Goal: Task Accomplishment & Management: Use online tool/utility

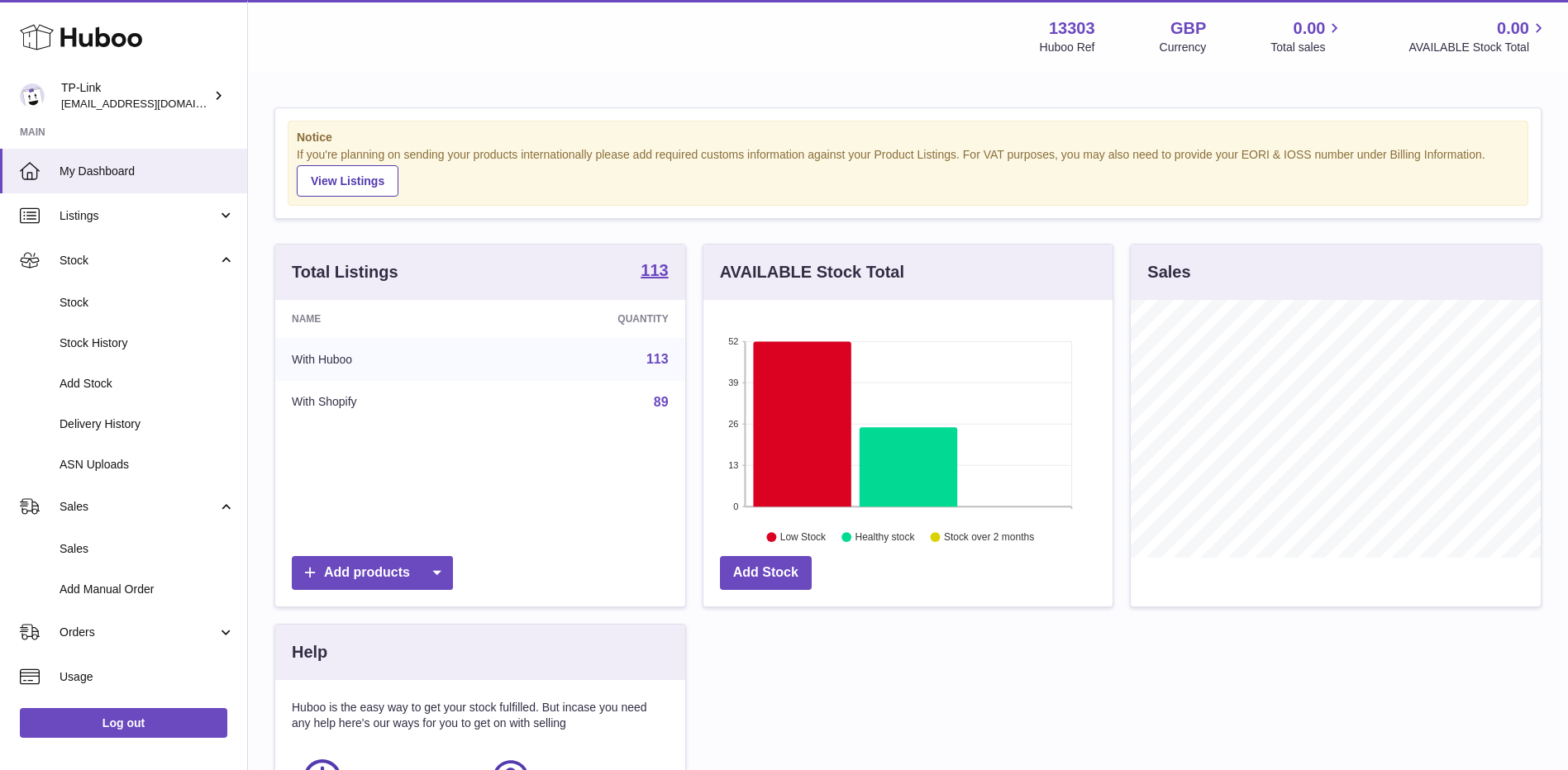
scroll to position [258, 409]
click at [112, 267] on span "Stock" at bounding box center [138, 260] width 158 height 16
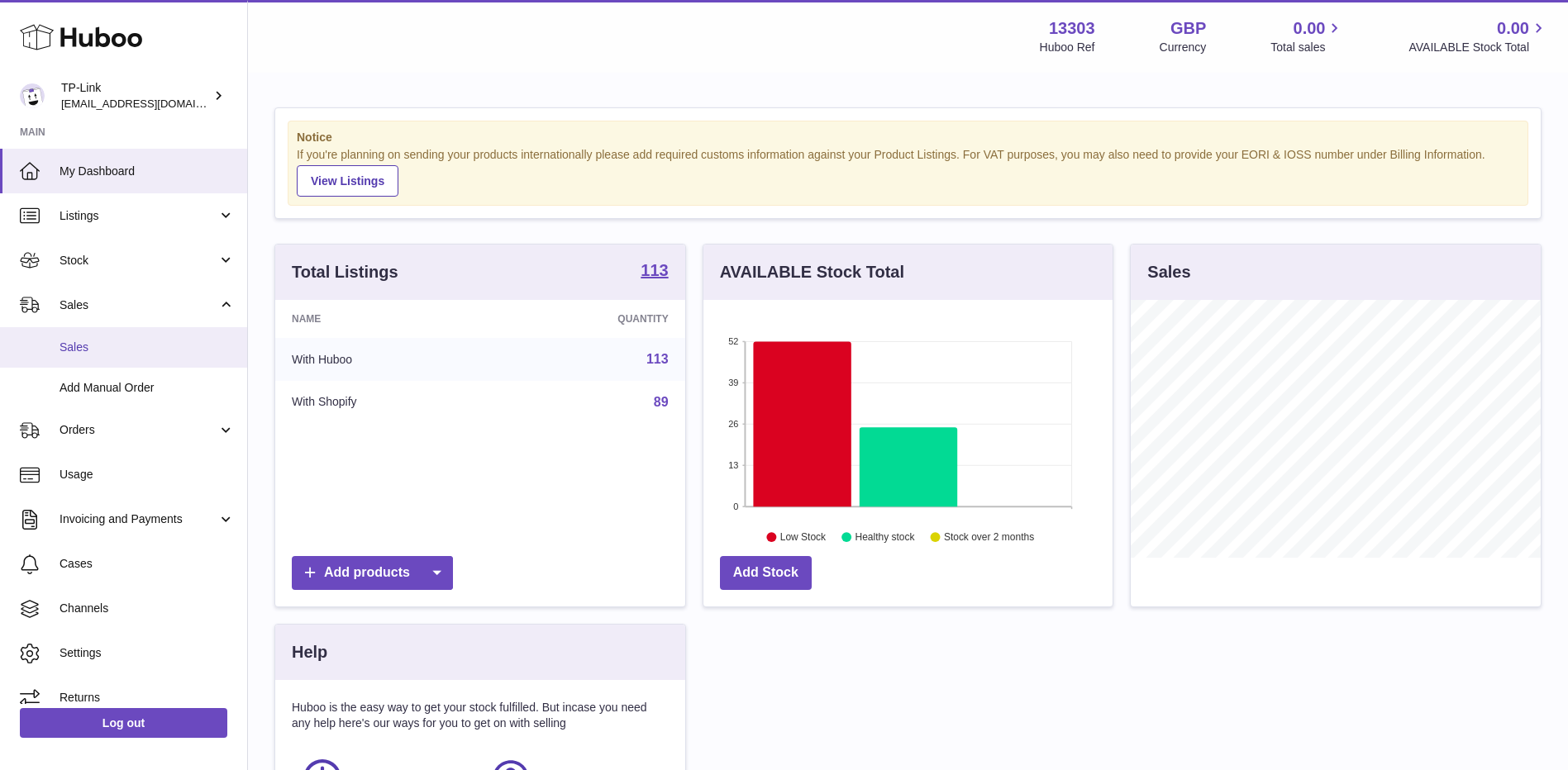
click at [119, 344] on span "Sales" at bounding box center [146, 348] width 175 height 16
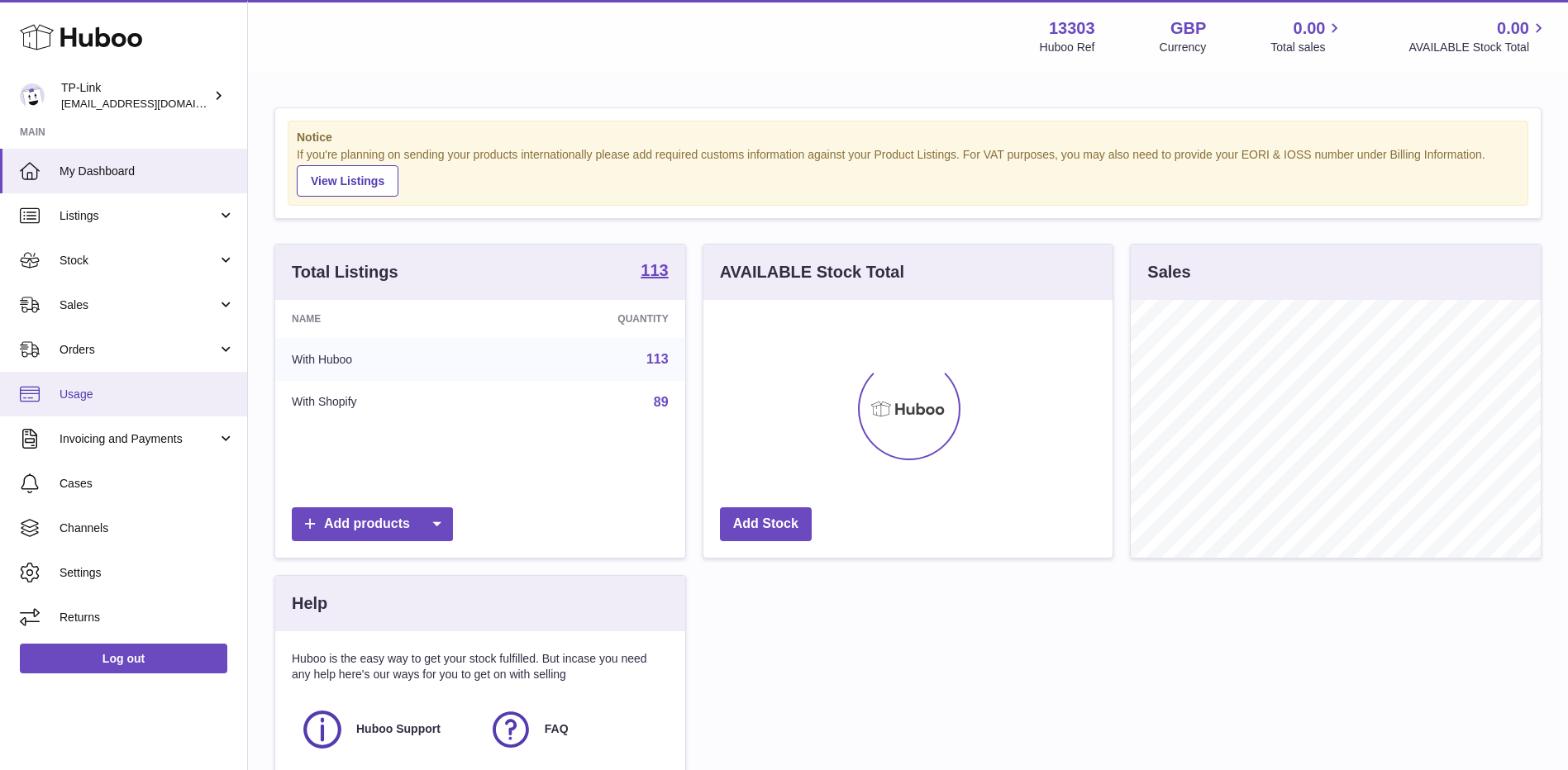
scroll to position [258, 409]
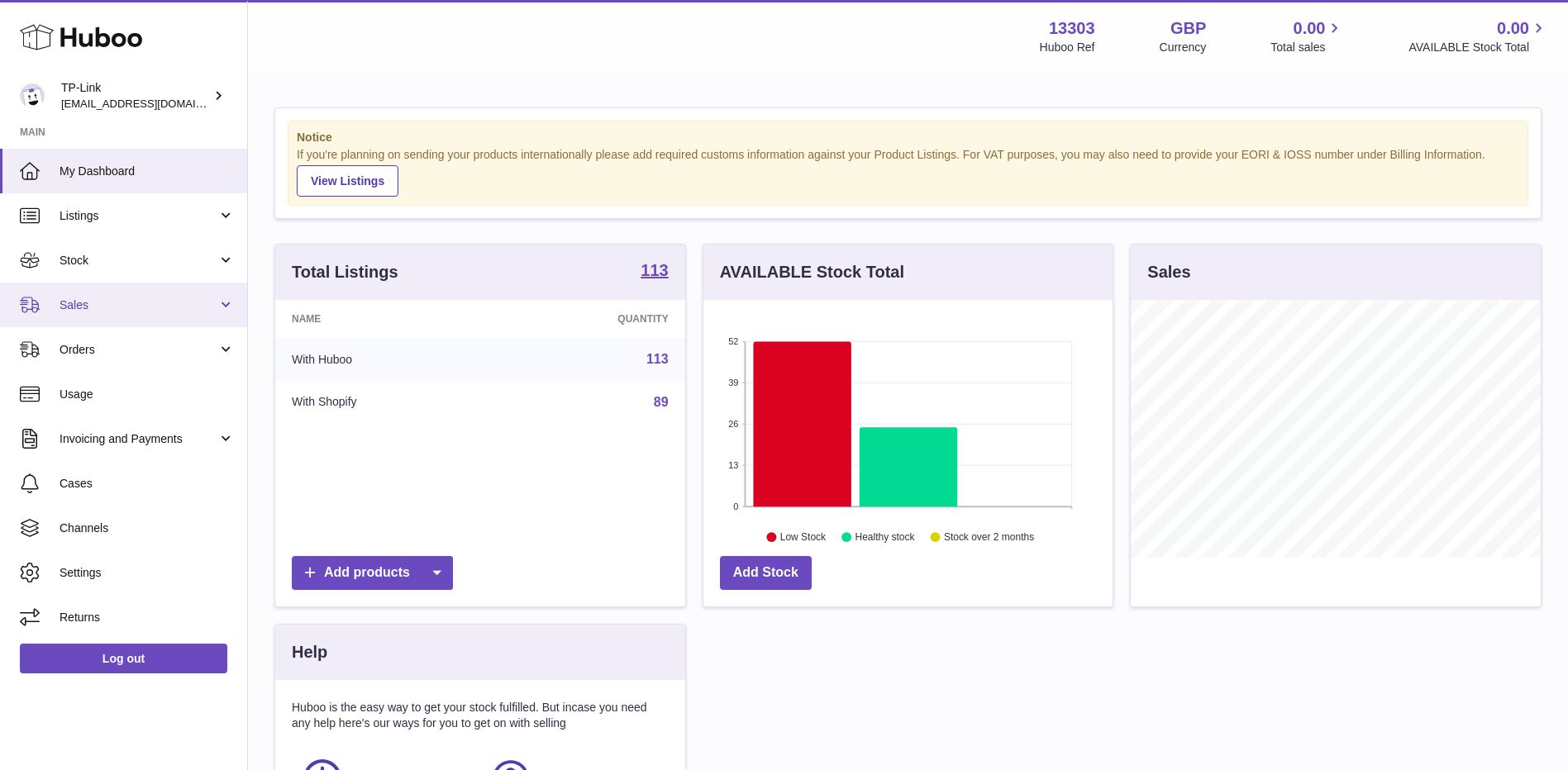
click at [152, 299] on span "Sales" at bounding box center [138, 305] width 158 height 16
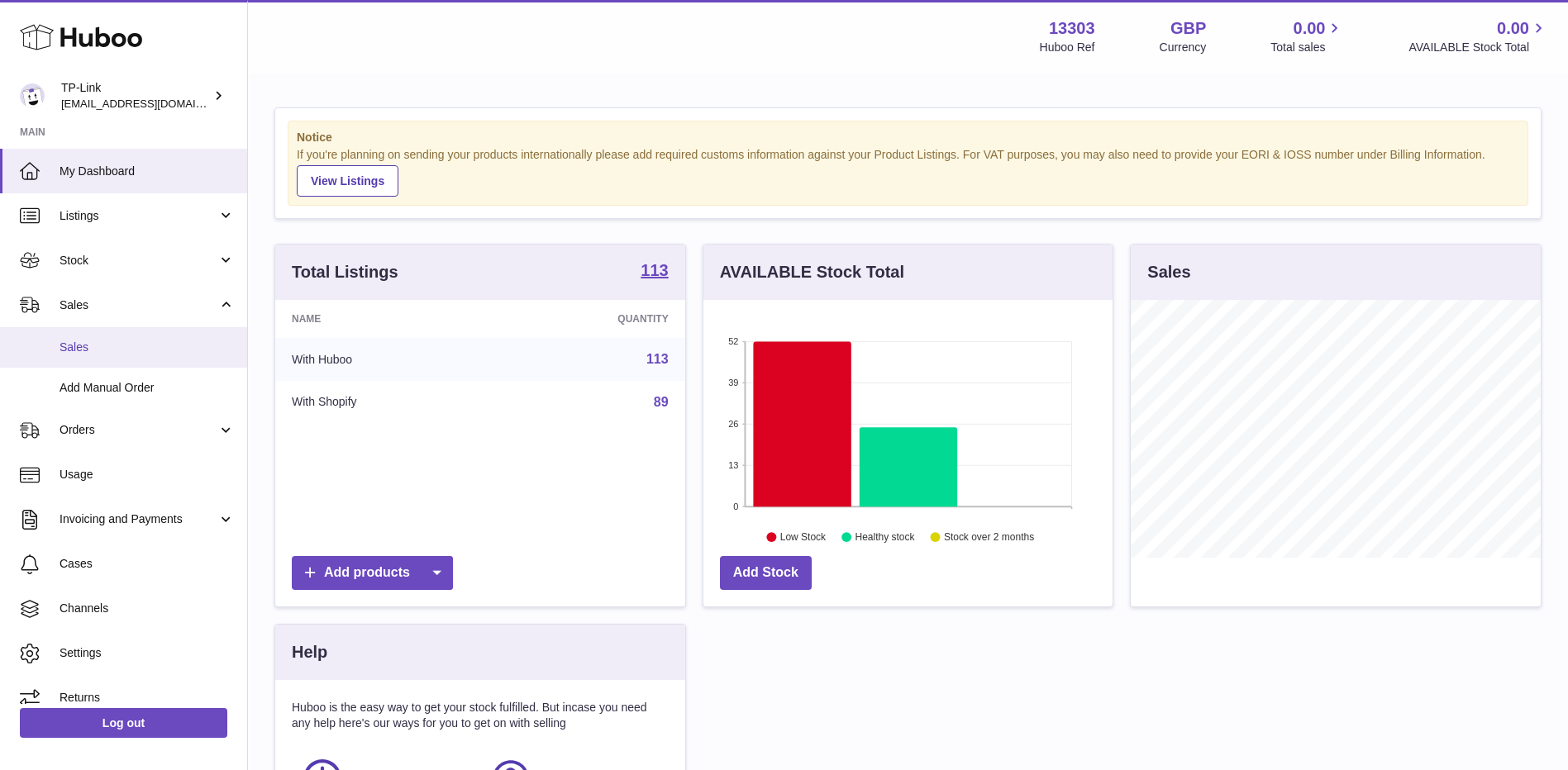
click at [120, 353] on span "Sales" at bounding box center [146, 348] width 175 height 16
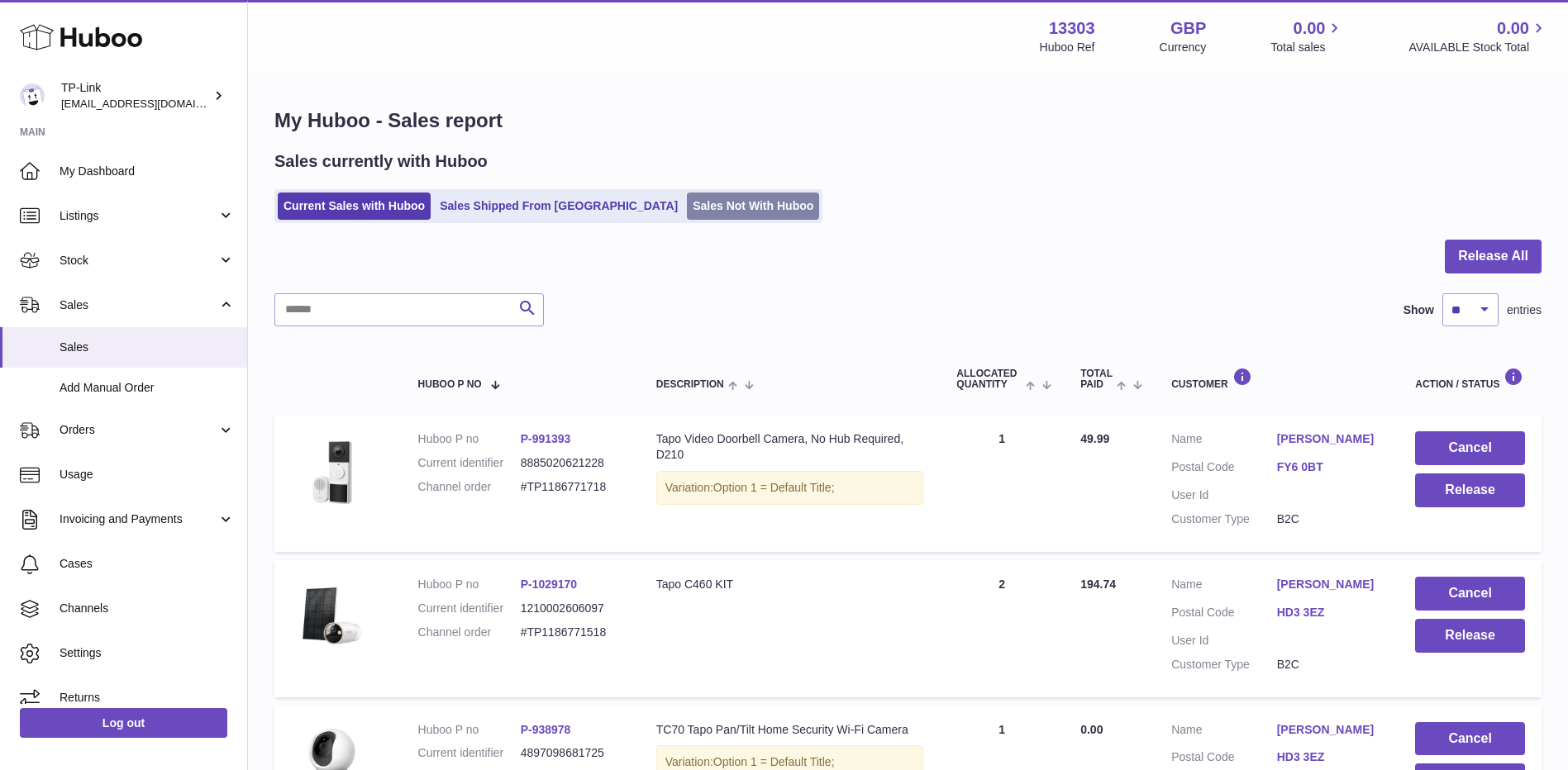
click at [687, 199] on link "Sales Not With Huboo" at bounding box center [753, 206] width 132 height 27
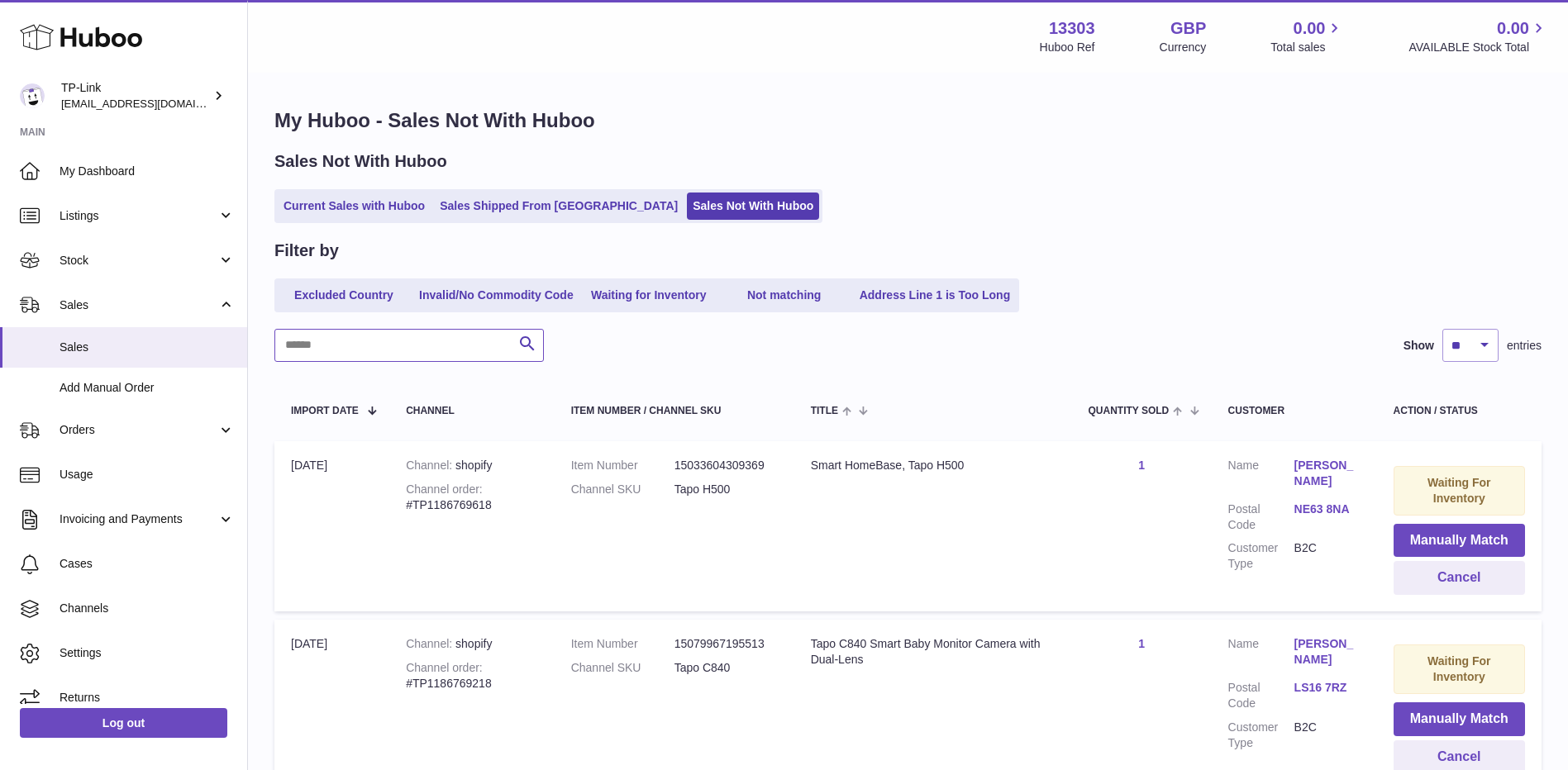
click at [485, 342] on input "text" at bounding box center [409, 345] width 269 height 33
paste input "**********"
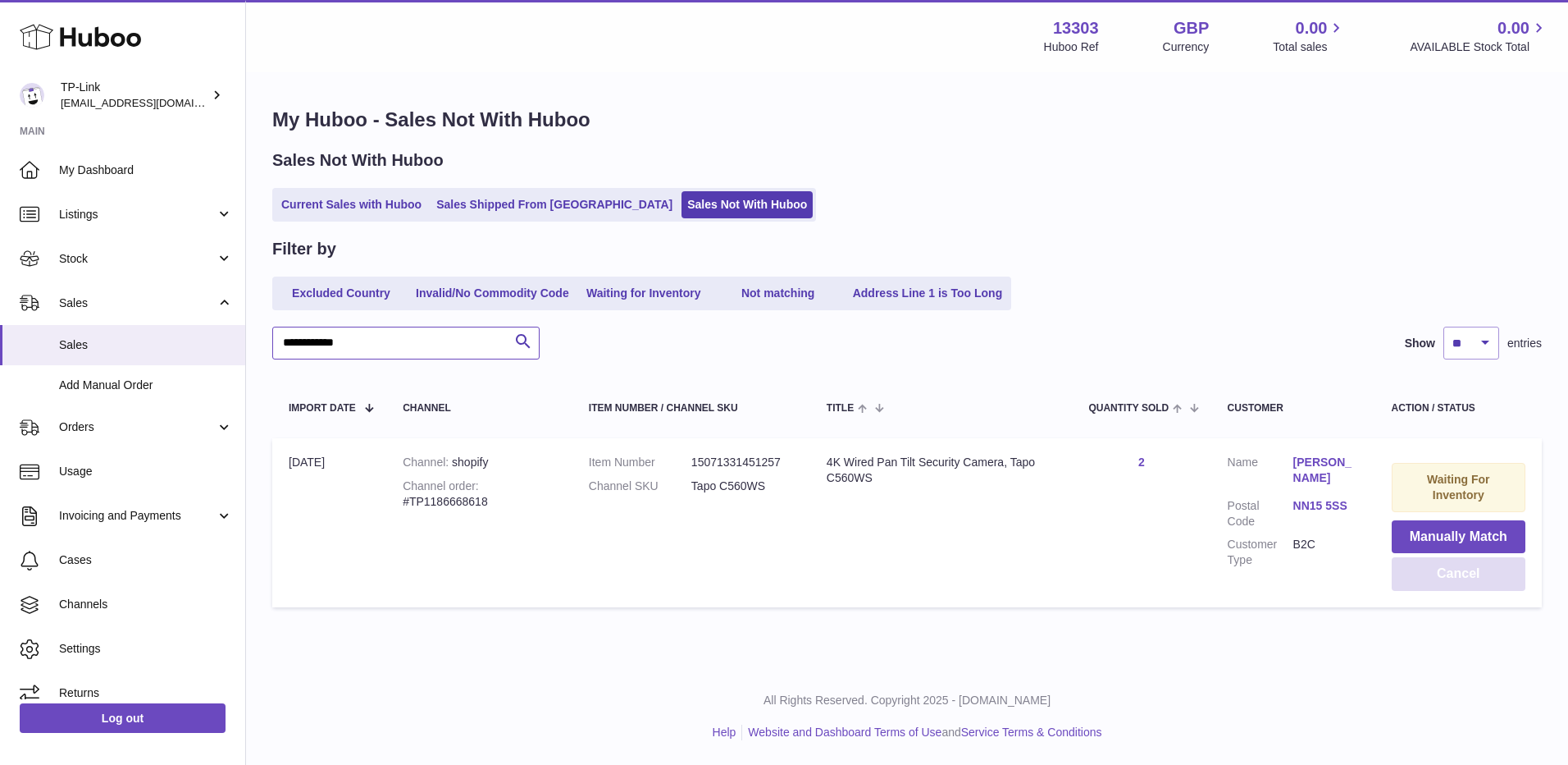
type input "**********"
drag, startPoint x: 1475, startPoint y: 573, endPoint x: 1444, endPoint y: 569, distance: 31.3
click at [1475, 573] on button "Cancel" at bounding box center [1458, 574] width 134 height 34
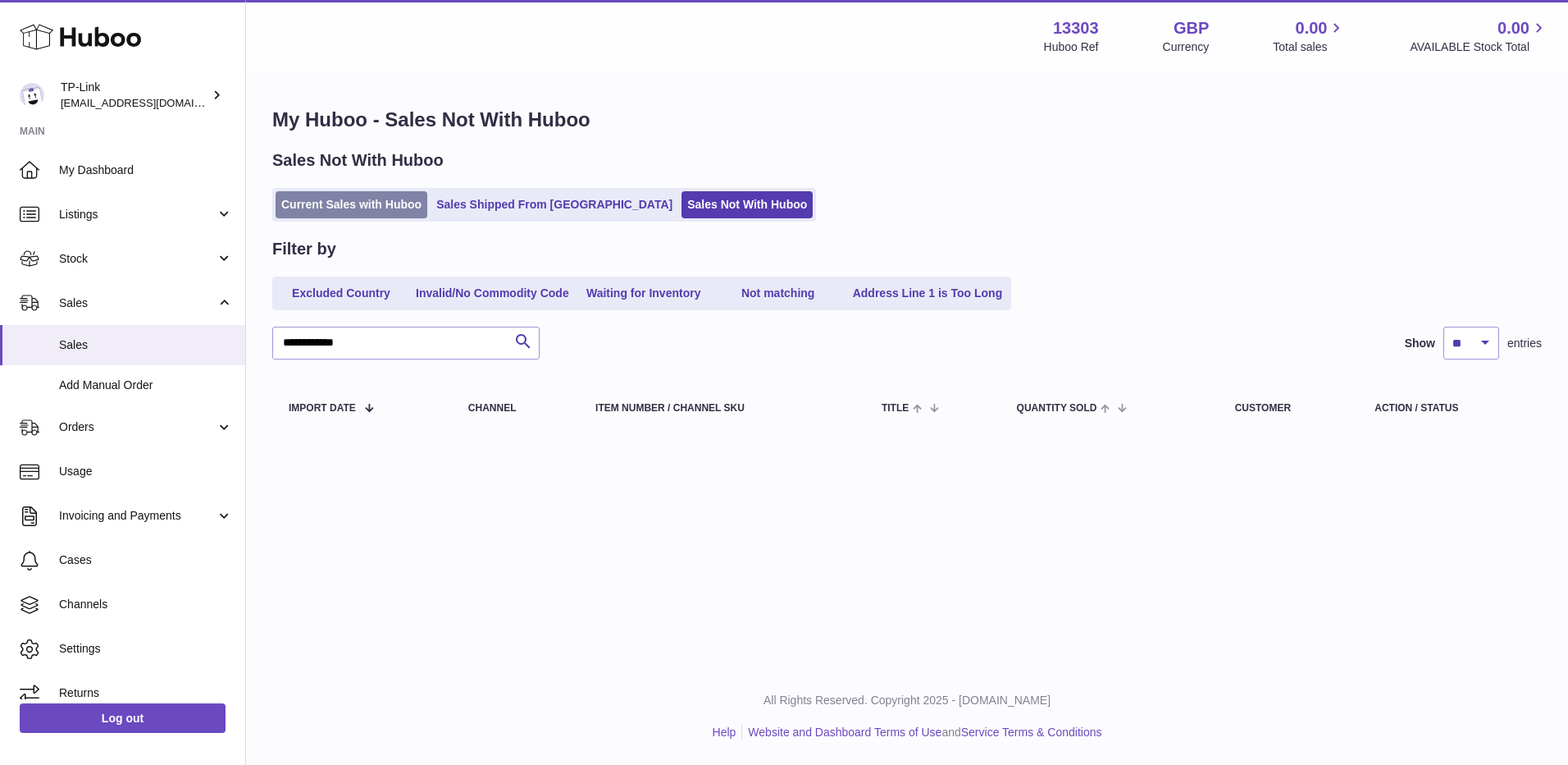
click at [349, 209] on link "Current Sales with Huboo" at bounding box center [351, 204] width 151 height 27
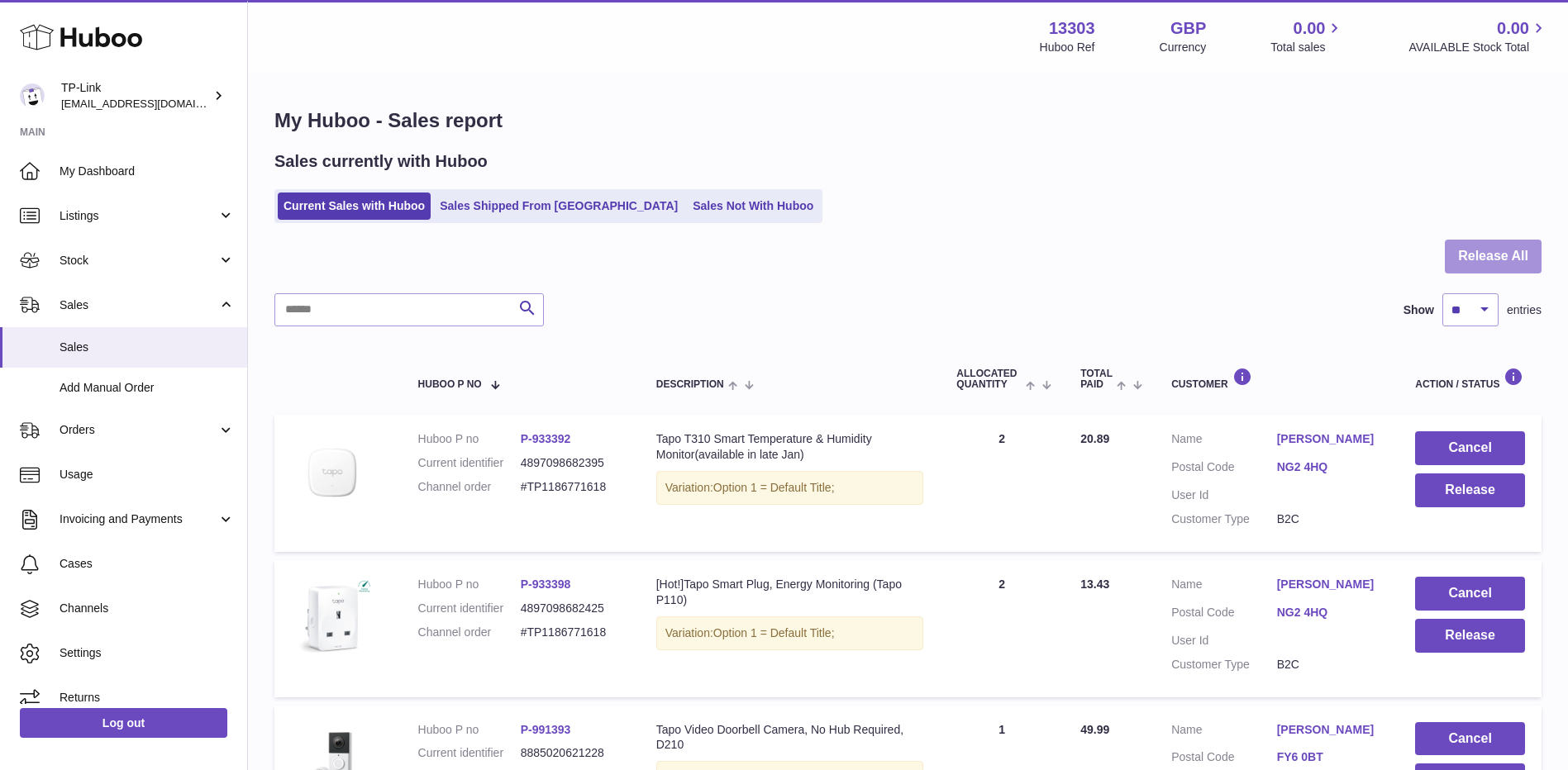
click at [1499, 246] on button "Release All" at bounding box center [1493, 256] width 97 height 34
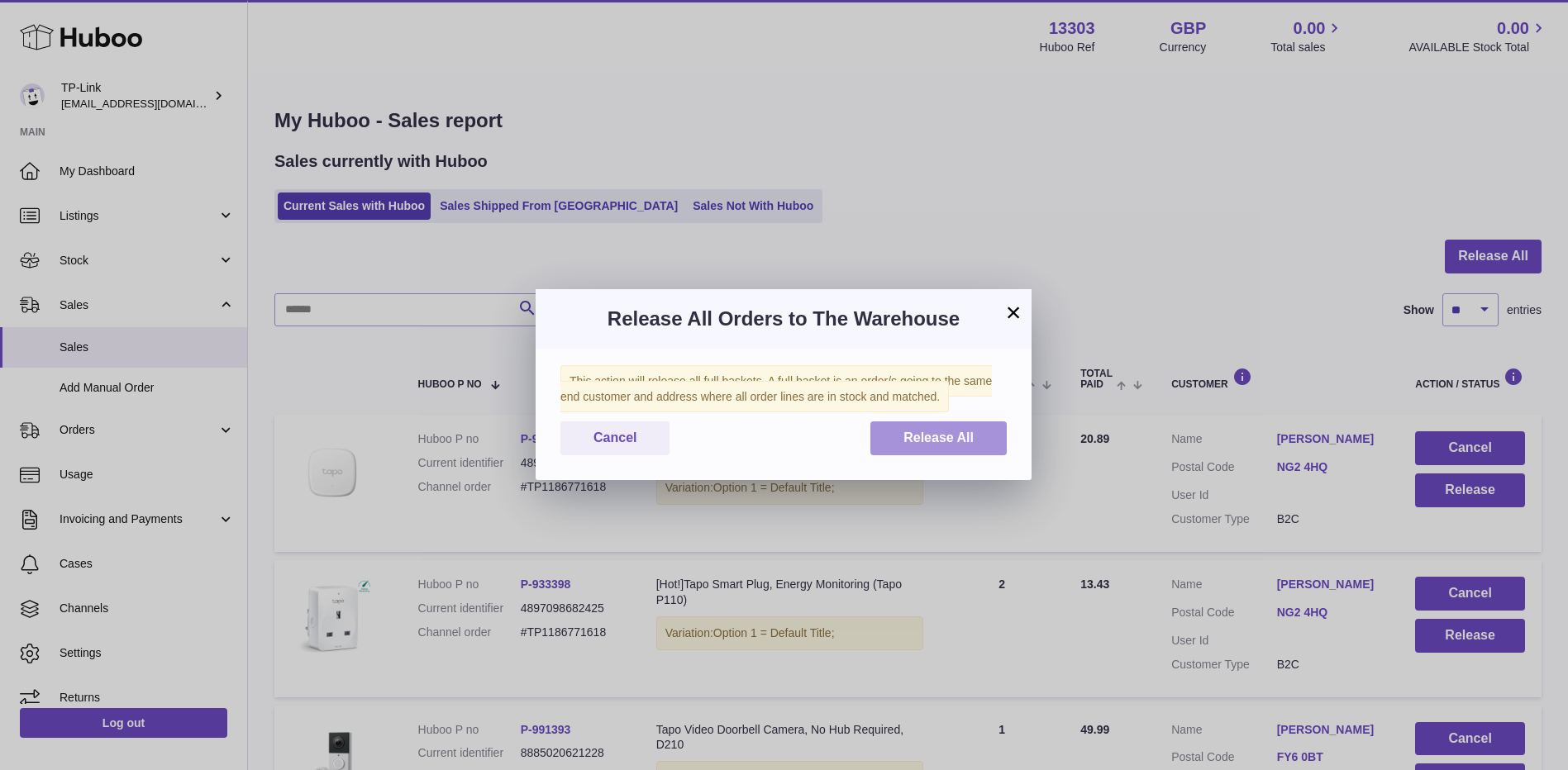
click at [917, 435] on span "Release All" at bounding box center [939, 437] width 71 height 14
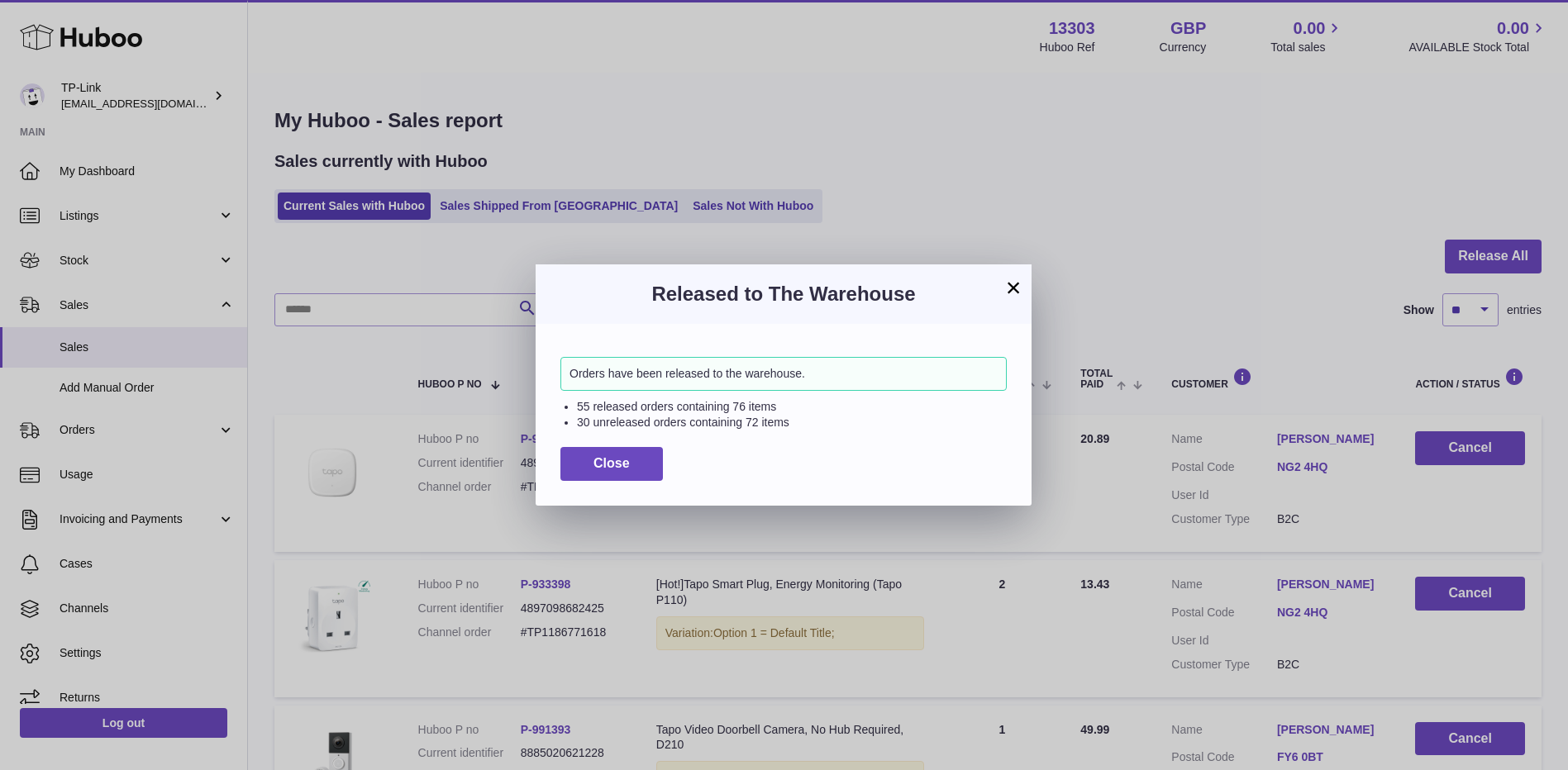
click at [1019, 285] on button "×" at bounding box center [1013, 287] width 20 height 20
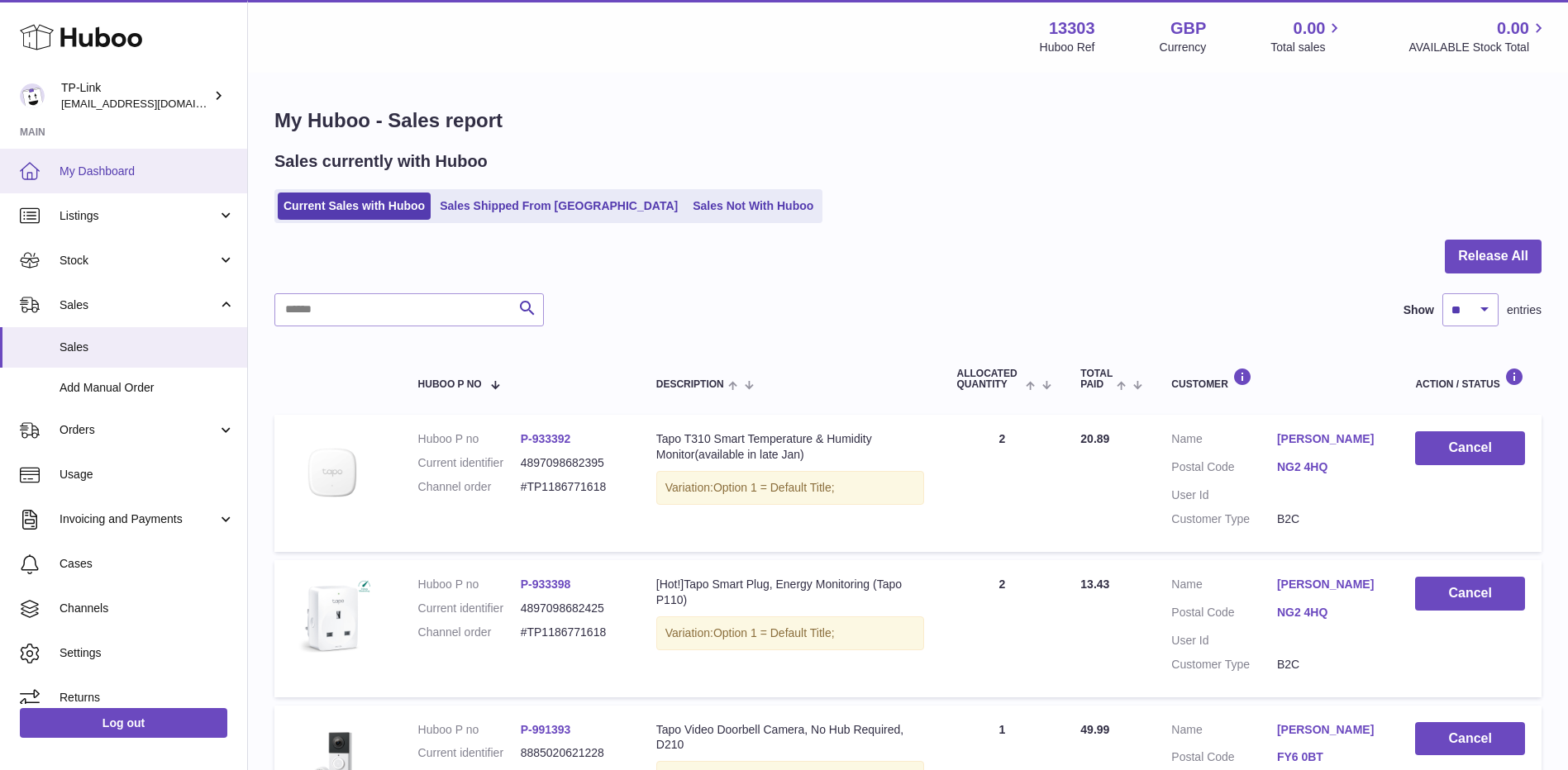
click at [137, 157] on link "My Dashboard" at bounding box center [124, 171] width 248 height 44
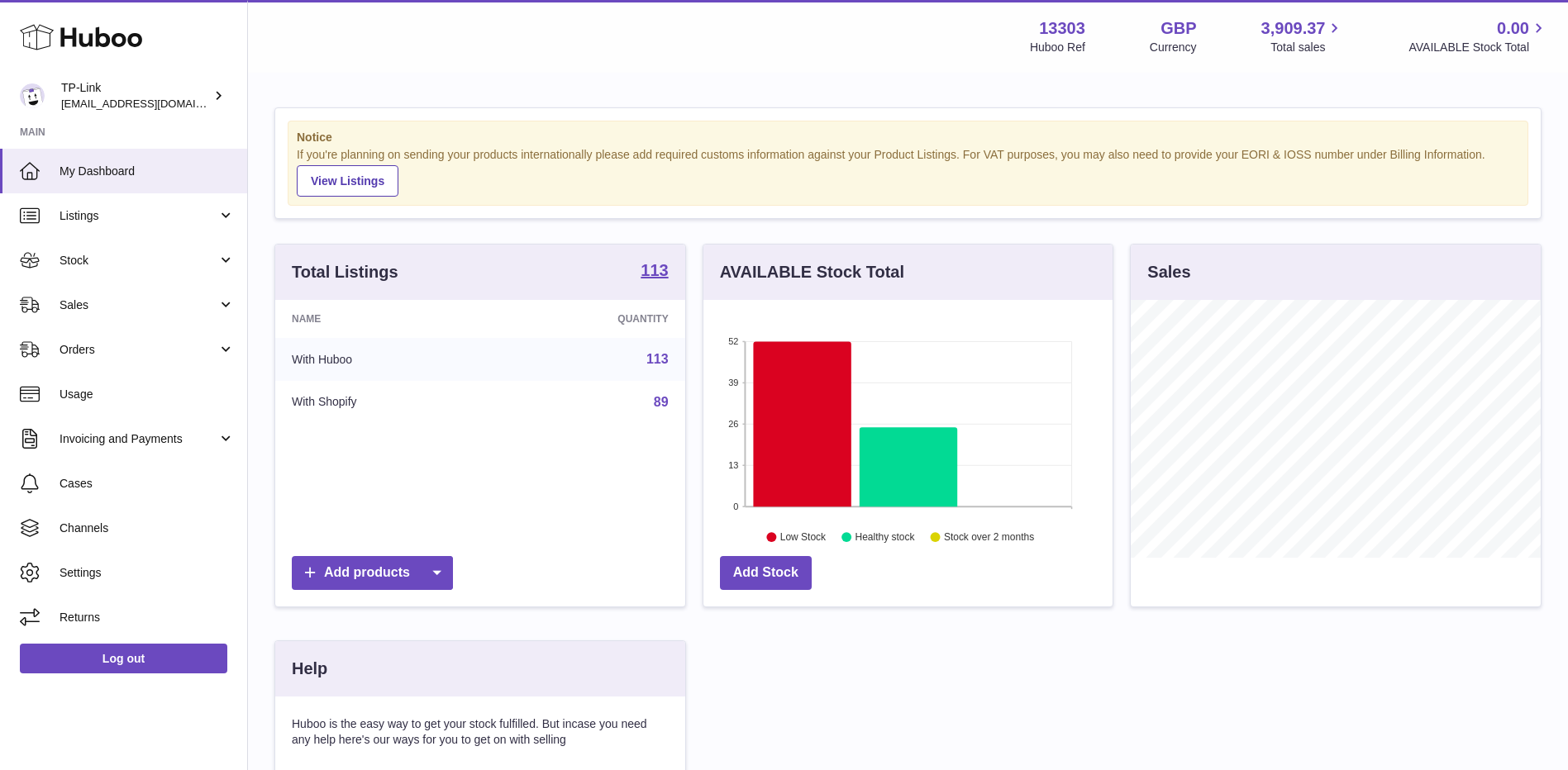
scroll to position [258, 409]
